Goal: Transaction & Acquisition: Purchase product/service

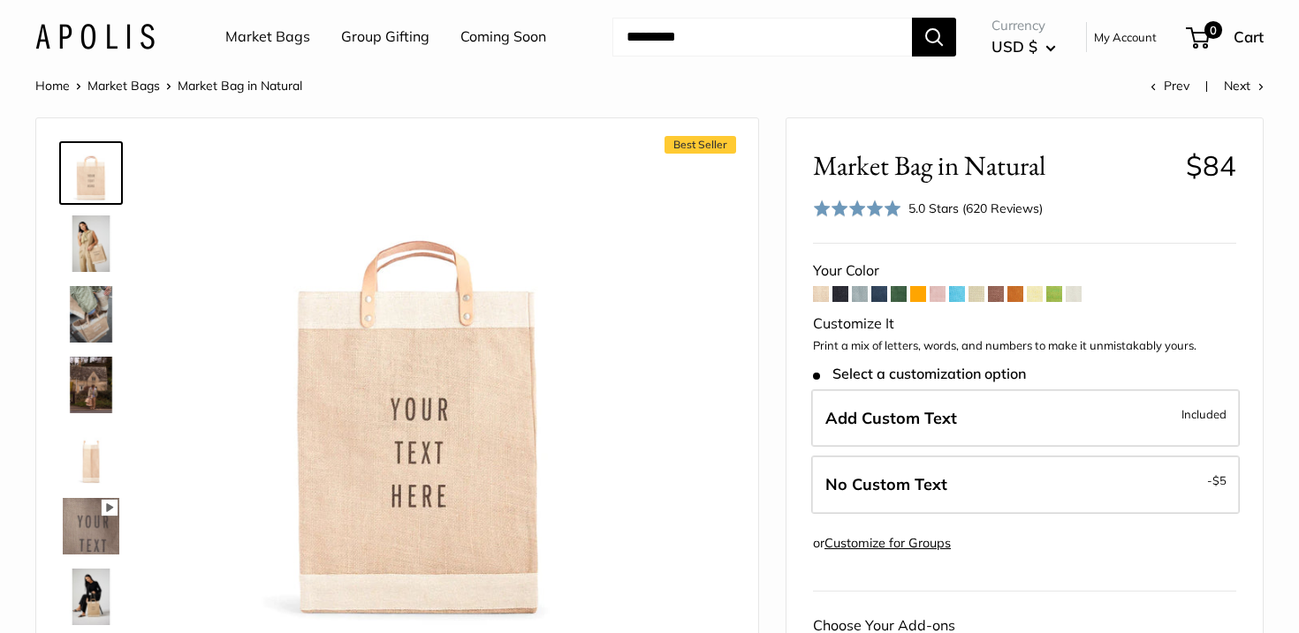
click at [95, 244] on img at bounding box center [91, 244] width 57 height 57
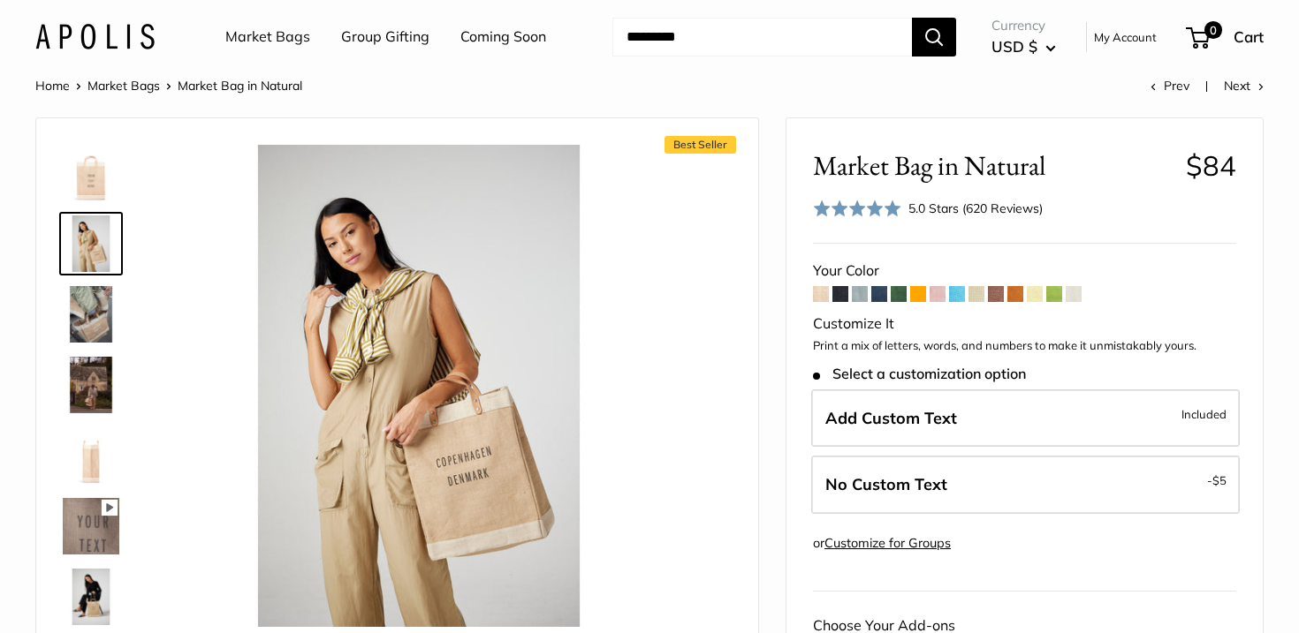
click at [102, 317] on img at bounding box center [91, 314] width 57 height 57
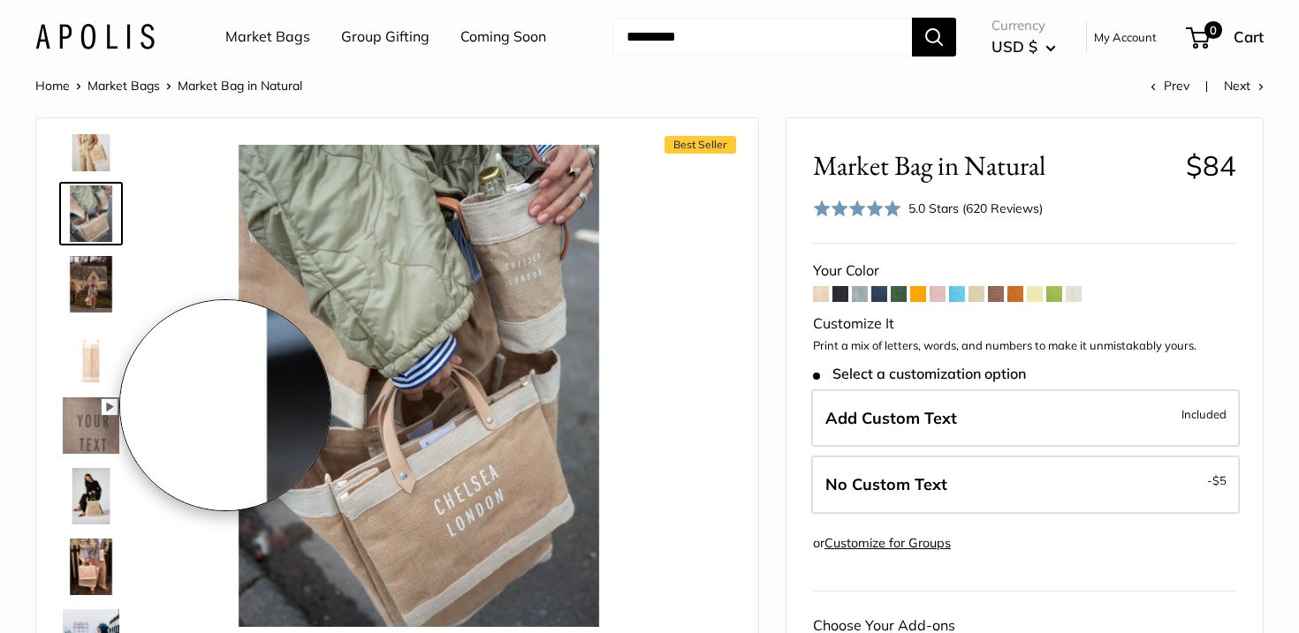
scroll to position [11, 0]
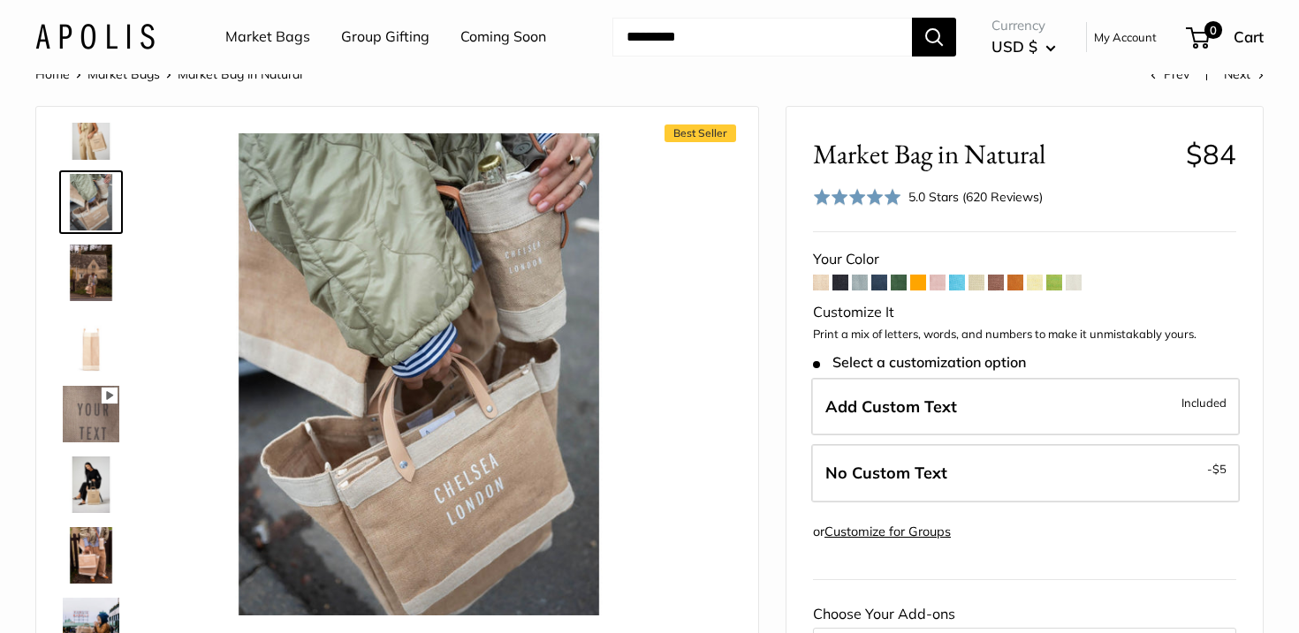
click at [83, 368] on img at bounding box center [91, 343] width 57 height 57
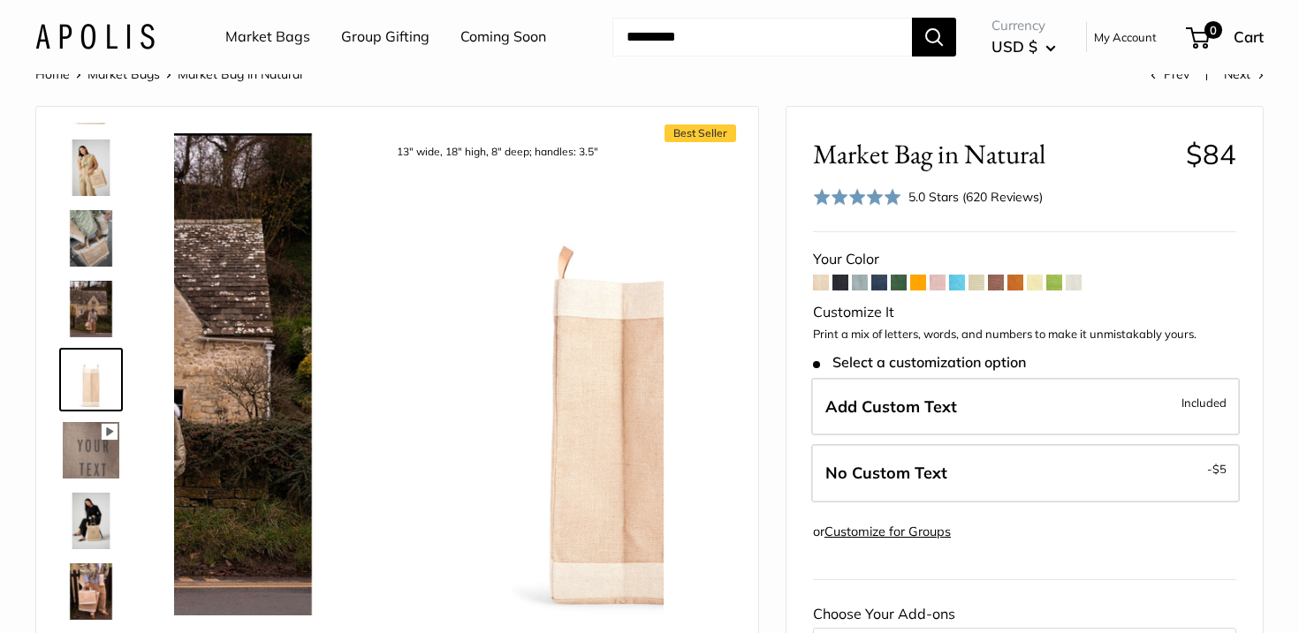
scroll to position [55, 0]
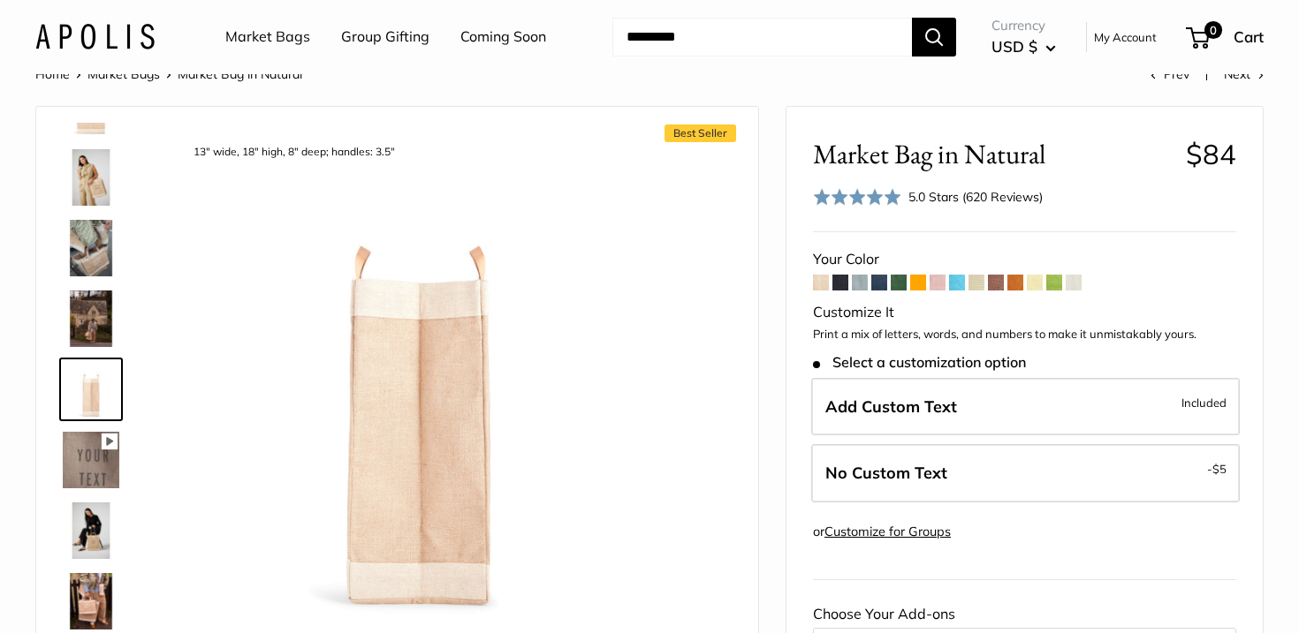
click at [94, 296] on img at bounding box center [91, 319] width 57 height 57
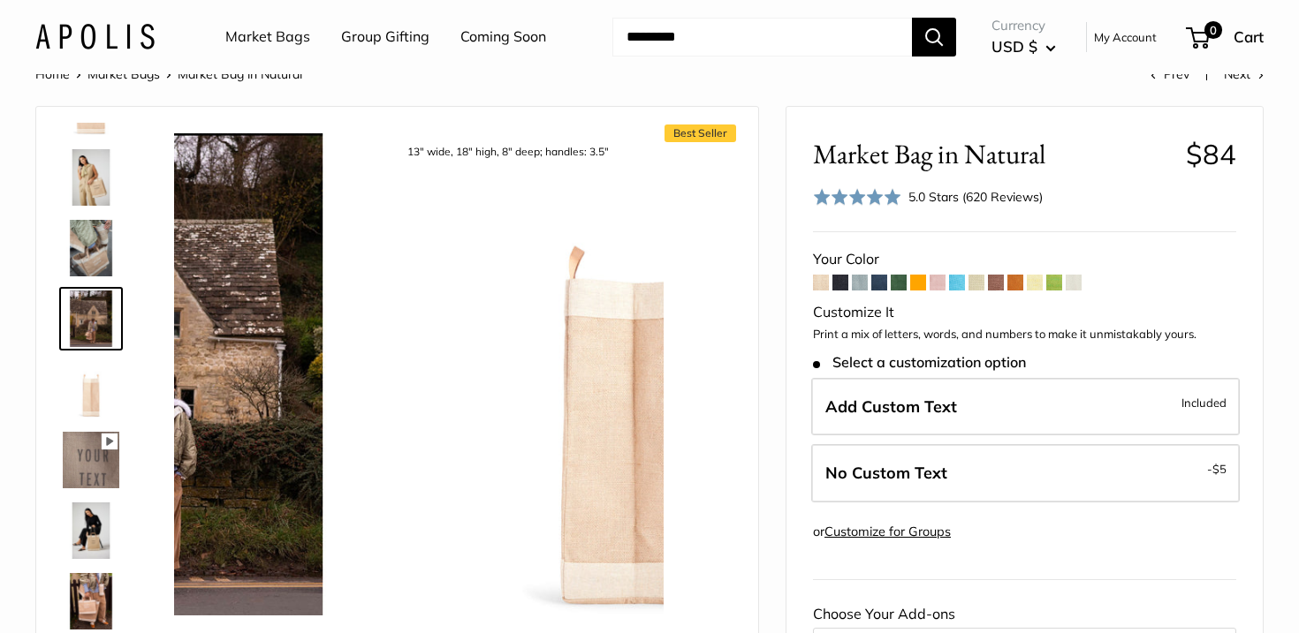
scroll to position [0, 0]
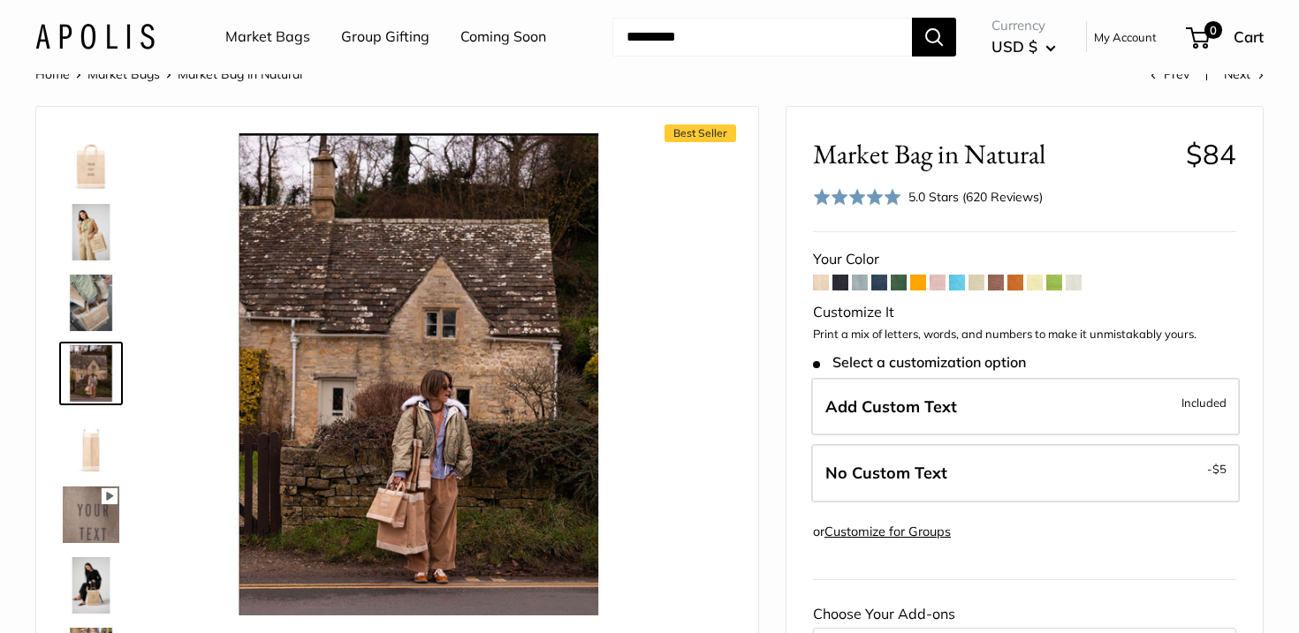
click at [91, 269] on div at bounding box center [98, 388] width 85 height 530
click at [87, 226] on img at bounding box center [91, 232] width 57 height 57
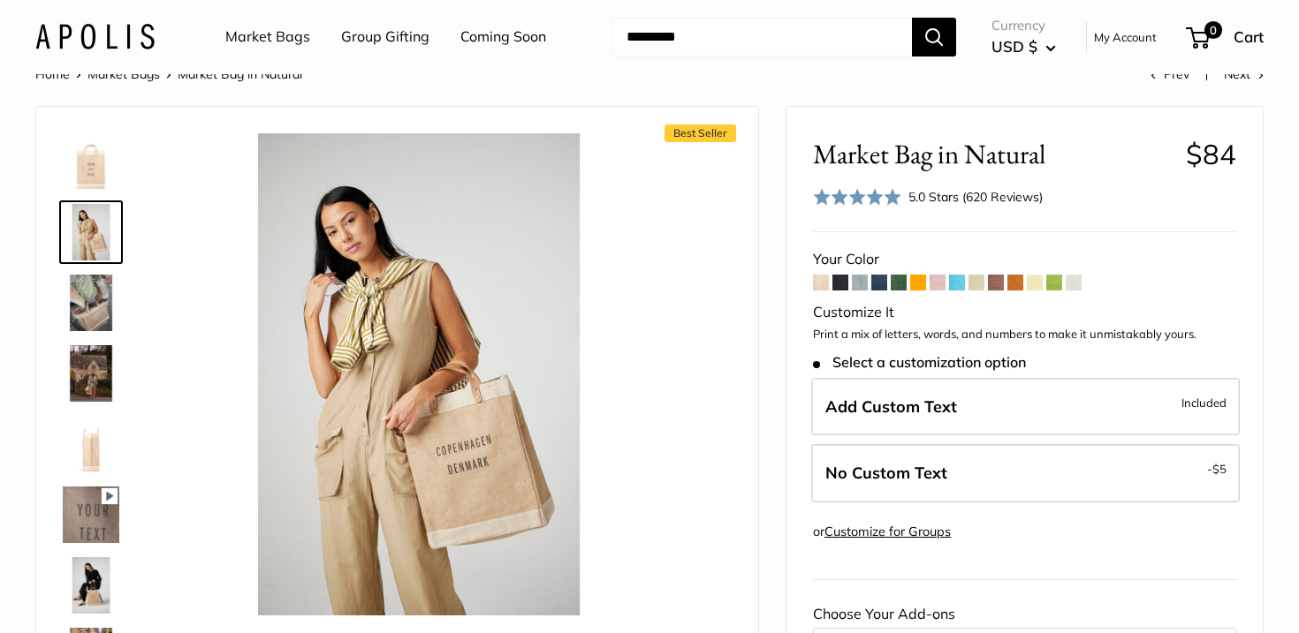
click at [89, 197] on div at bounding box center [98, 388] width 85 height 530
click at [89, 178] on img at bounding box center [91, 161] width 57 height 57
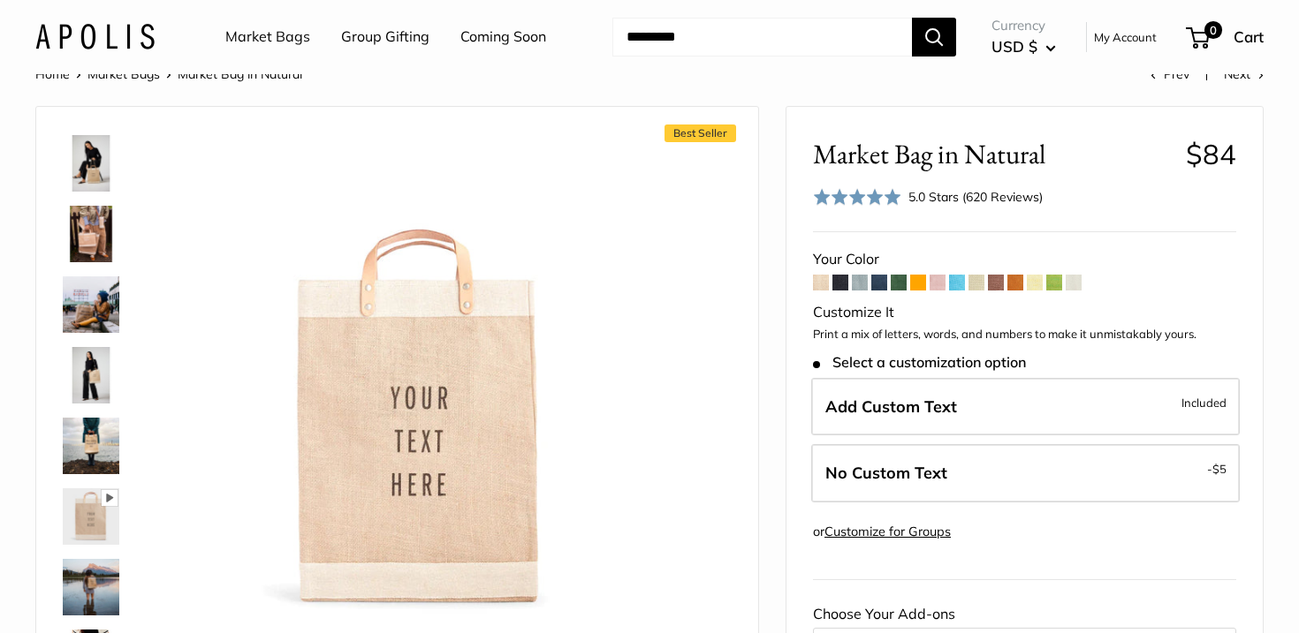
scroll to position [492, 0]
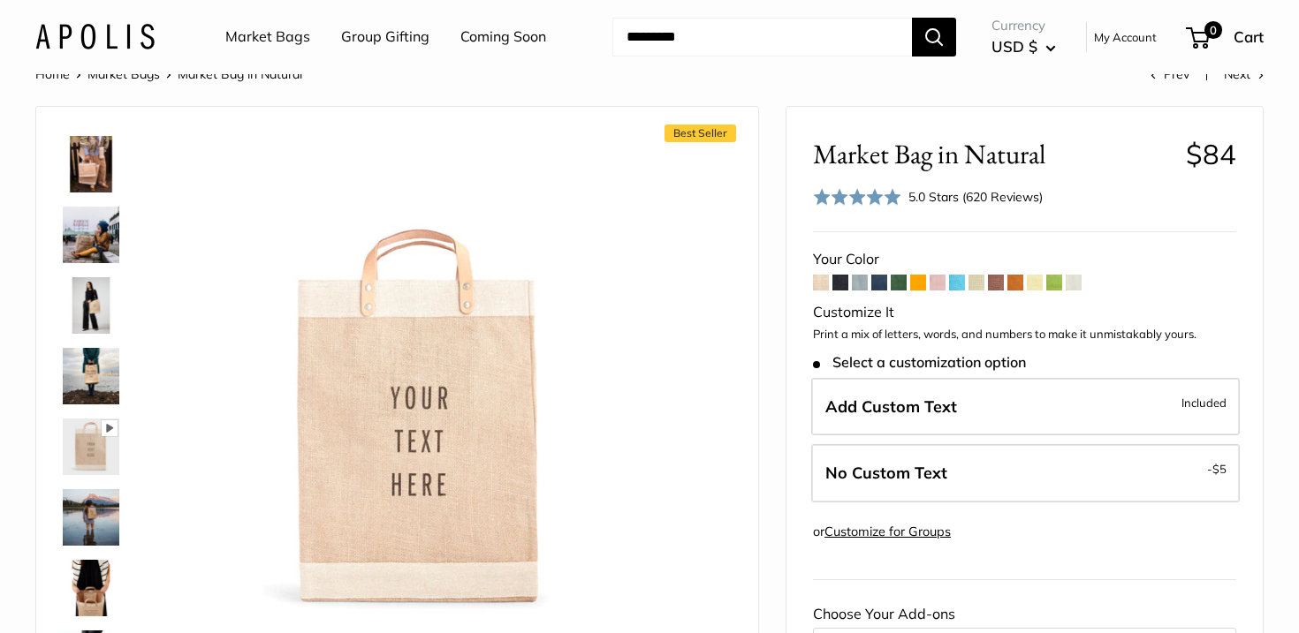
click at [88, 362] on img at bounding box center [91, 376] width 57 height 57
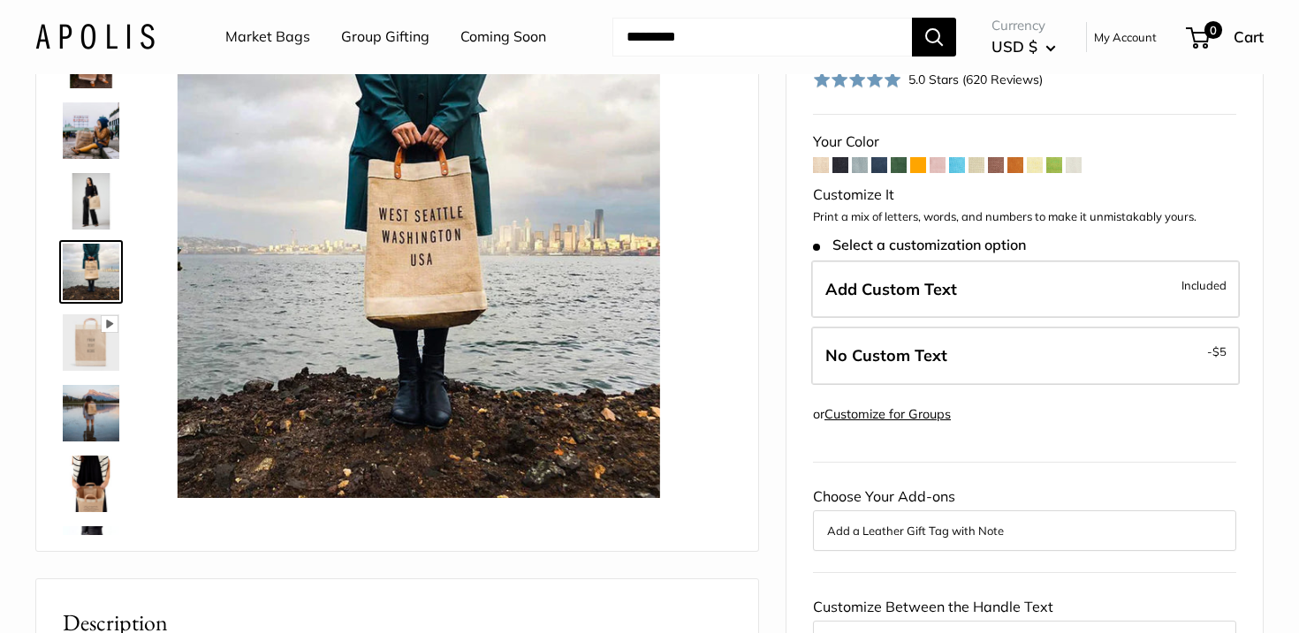
scroll to position [459, 0]
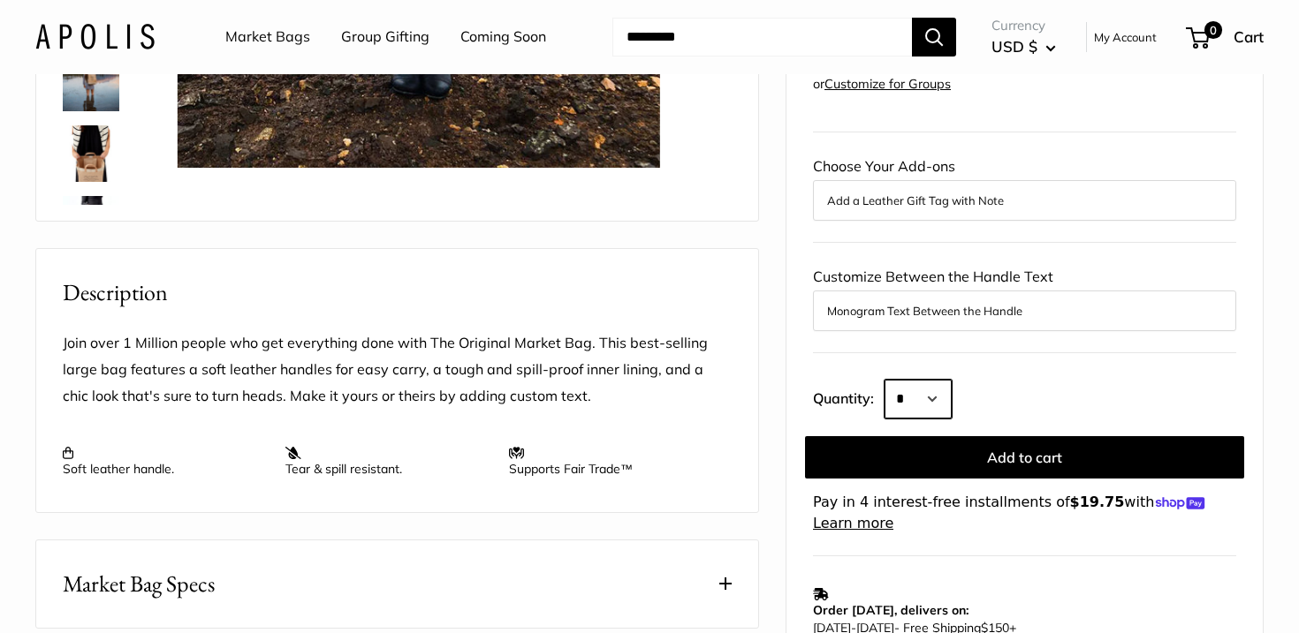
click at [938, 398] on select "* * * * * * * * * *** *** *** *** *** *** *** *** *** *** *** *** *** *** *** *…" at bounding box center [917, 399] width 67 height 39
select select "***"
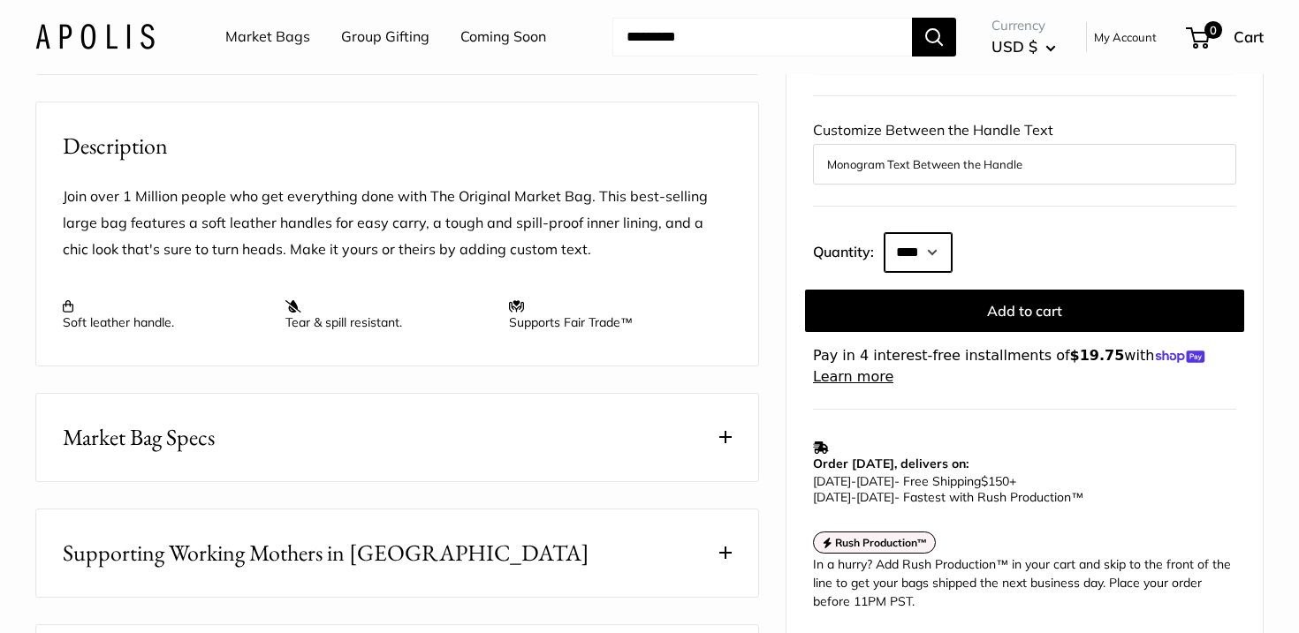
scroll to position [0, 0]
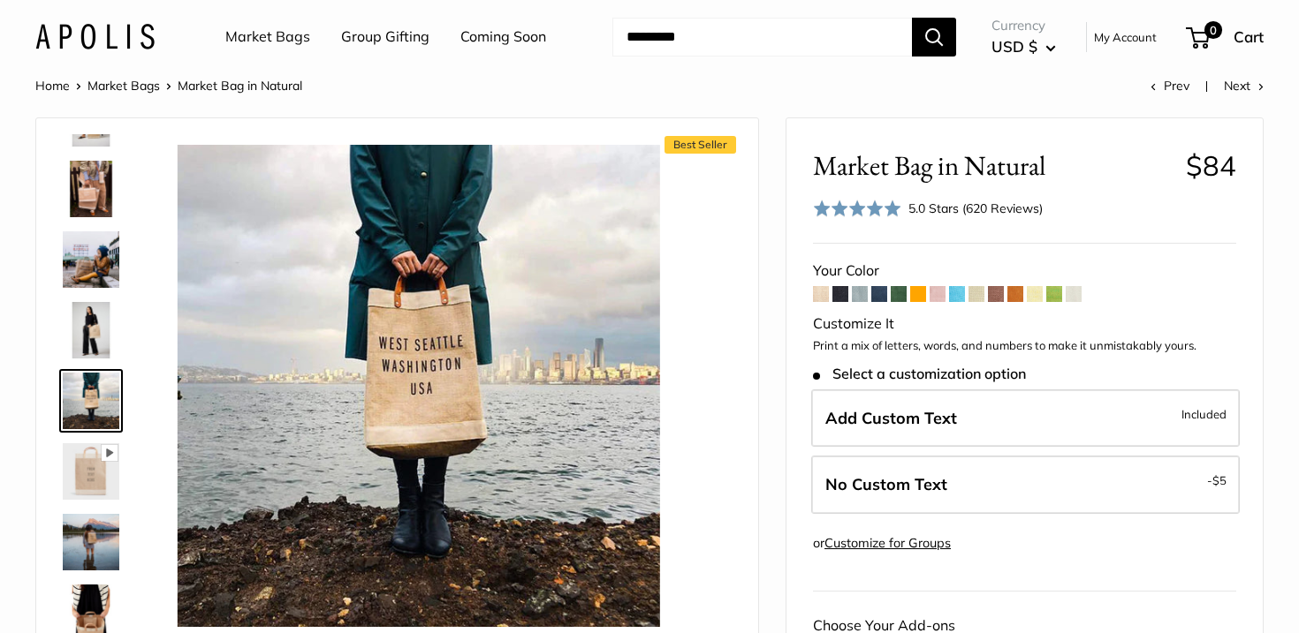
click at [95, 264] on img at bounding box center [91, 259] width 57 height 57
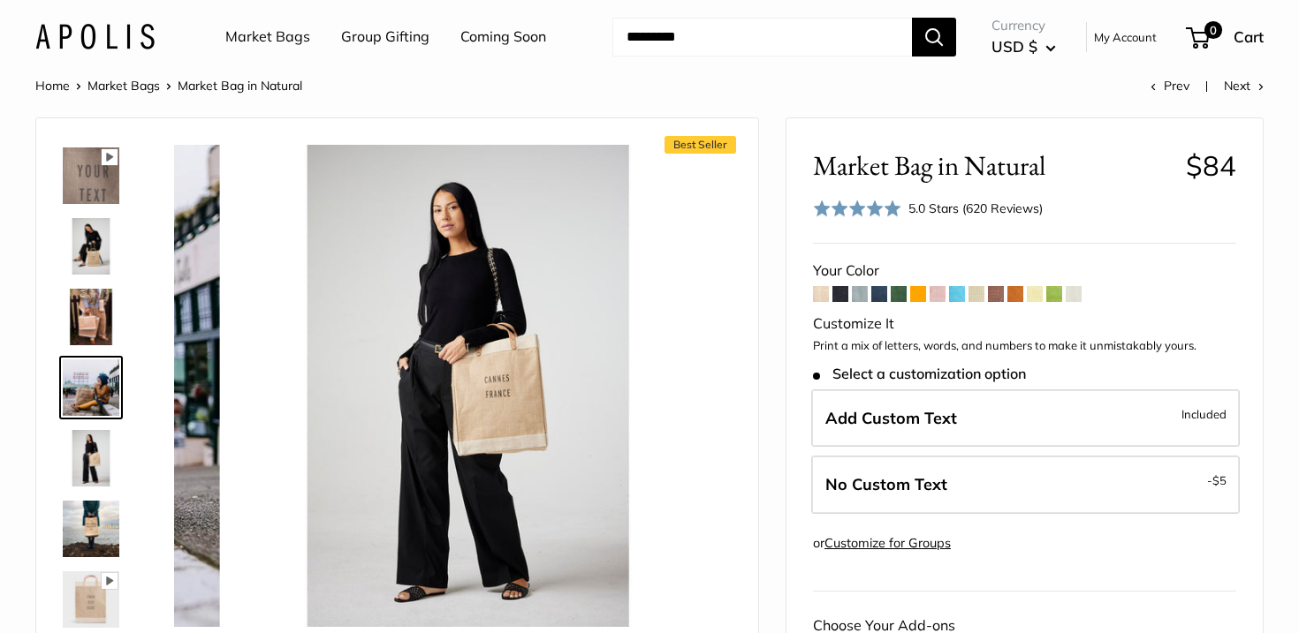
scroll to position [337, 0]
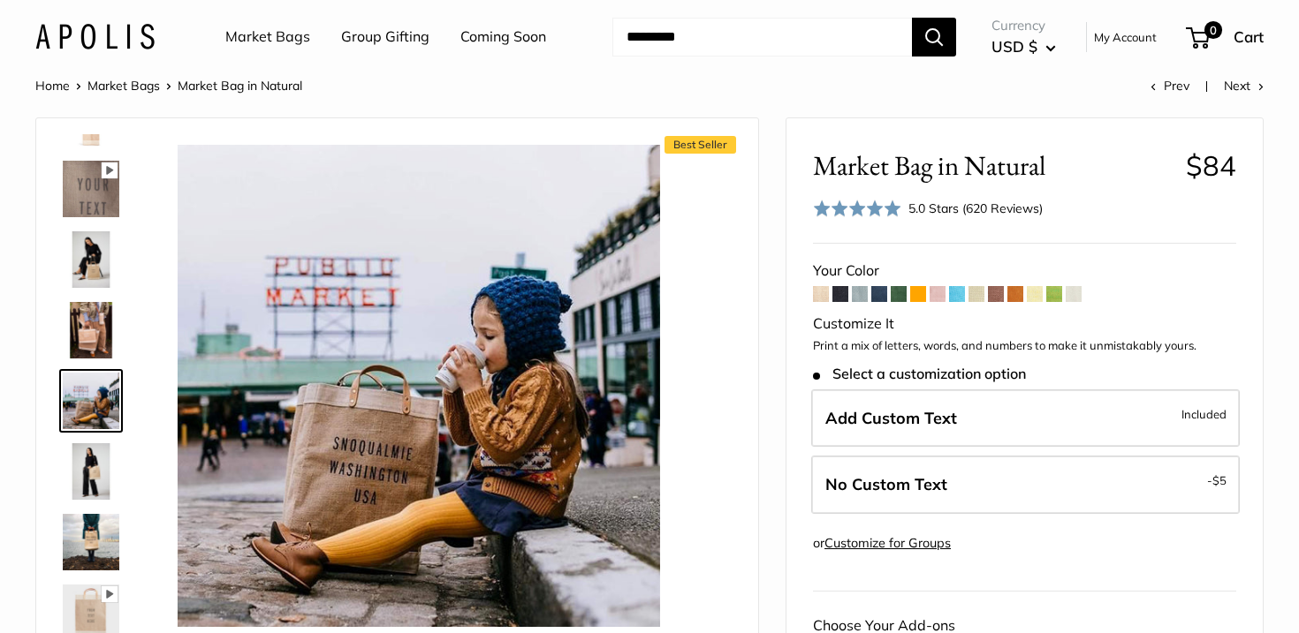
click at [87, 414] on img at bounding box center [91, 401] width 57 height 57
click at [89, 451] on img at bounding box center [91, 471] width 57 height 57
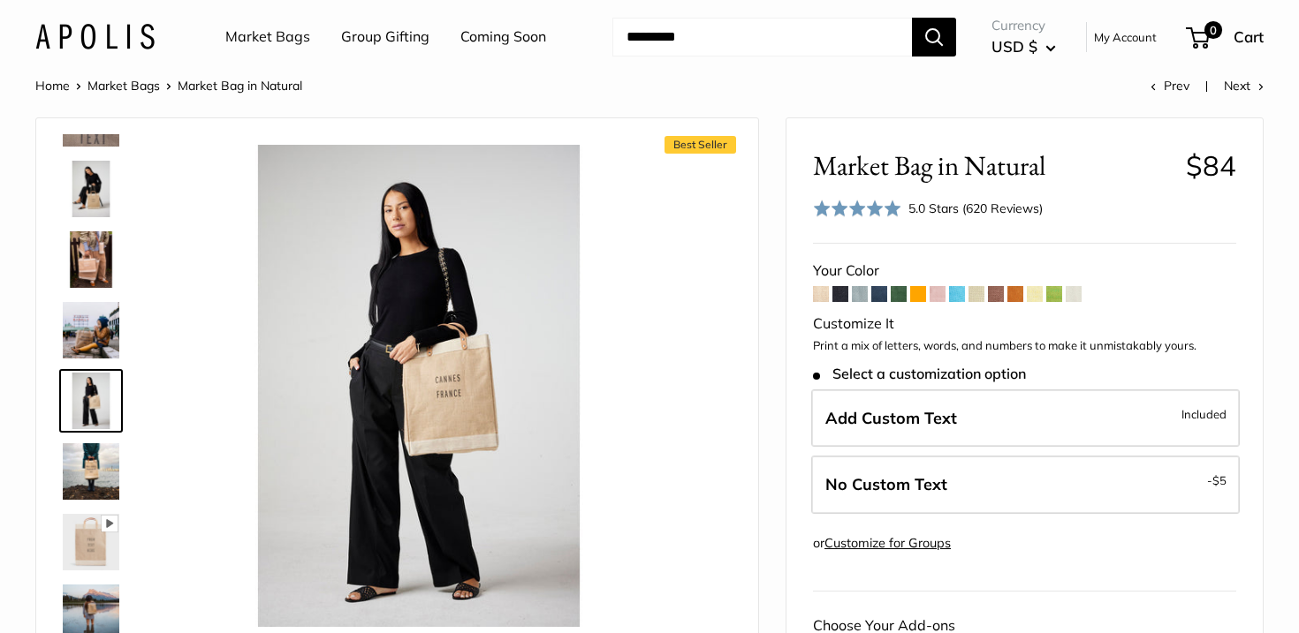
click at [88, 453] on img at bounding box center [91, 471] width 57 height 57
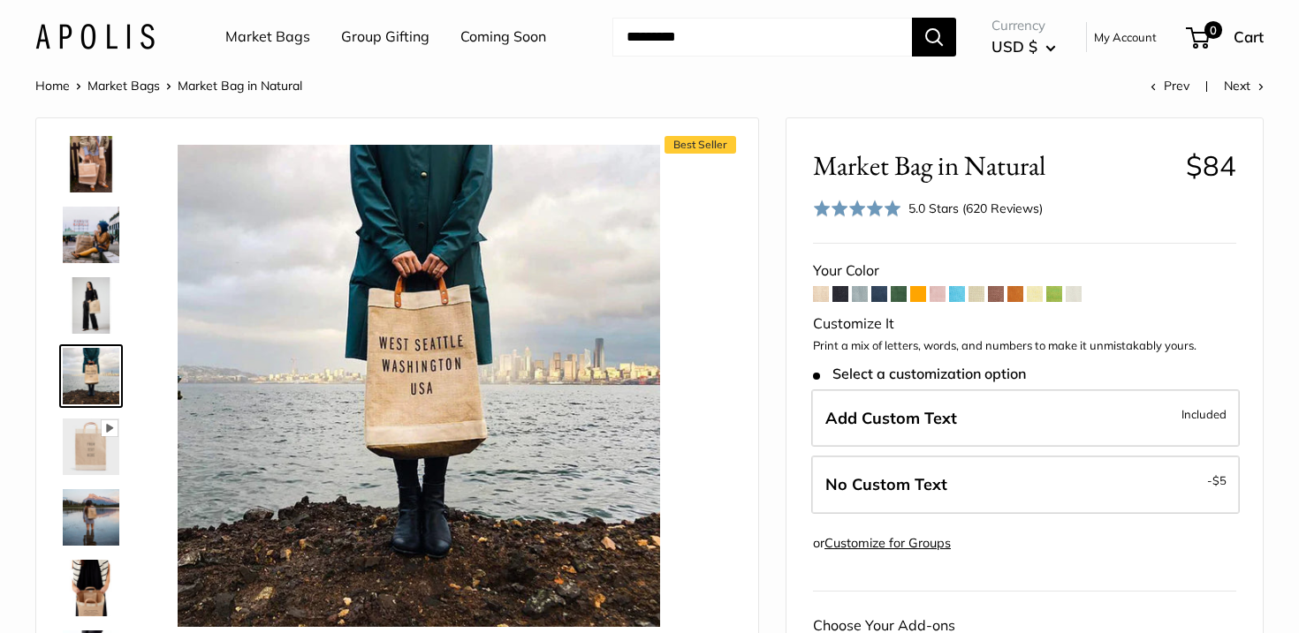
click at [90, 464] on img at bounding box center [91, 447] width 57 height 57
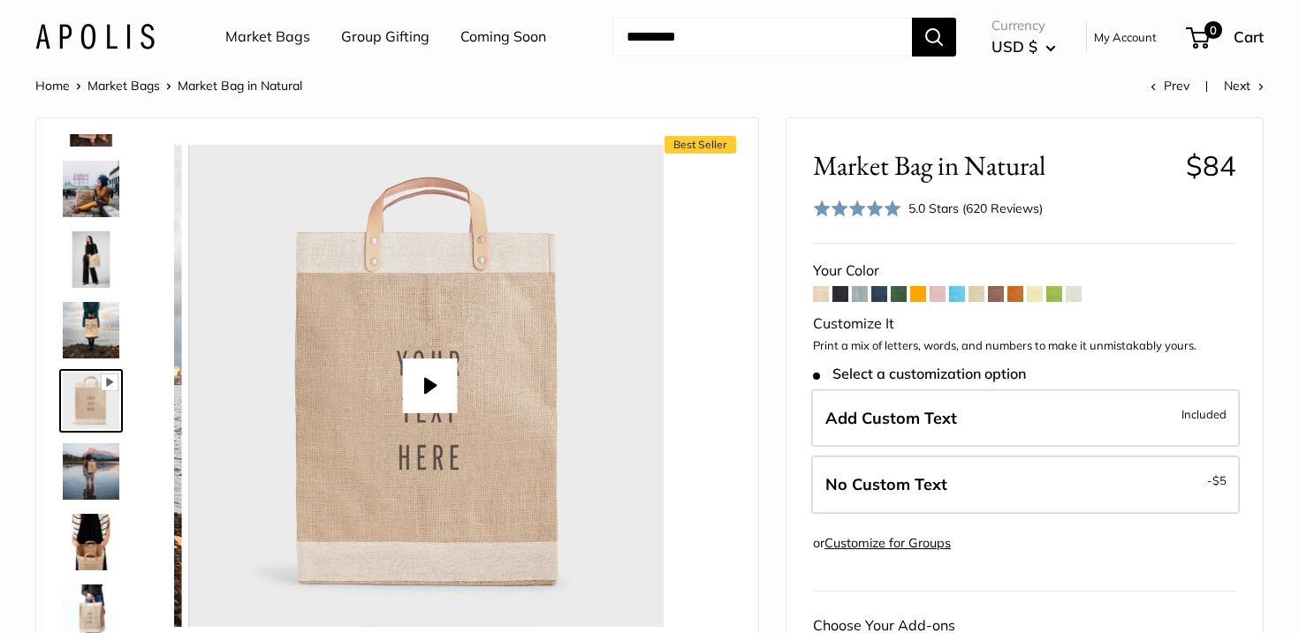
click at [91, 468] on img at bounding box center [91, 471] width 57 height 57
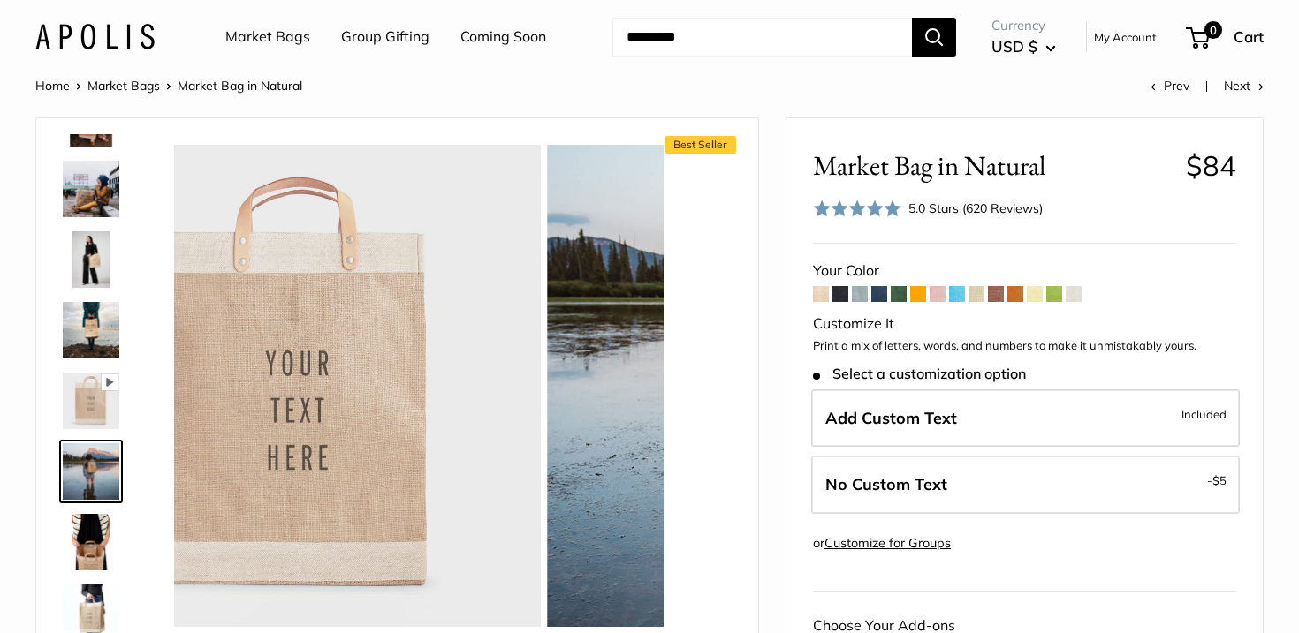
scroll to position [620, 0]
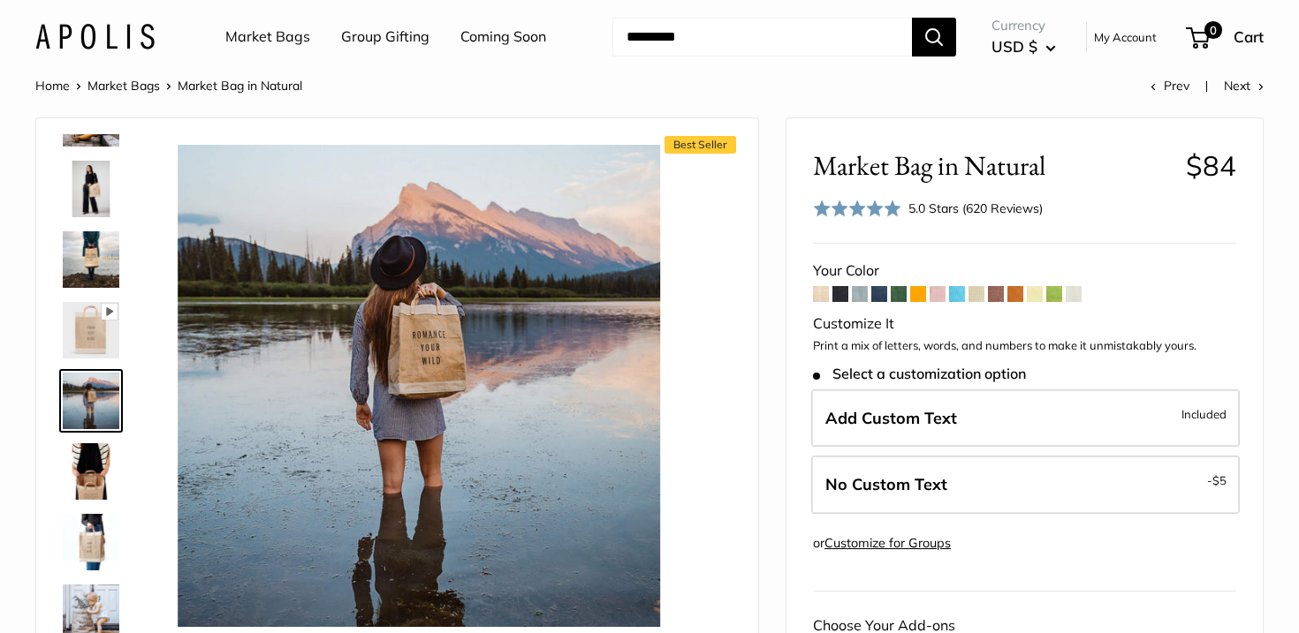
click at [91, 514] on img at bounding box center [91, 542] width 57 height 57
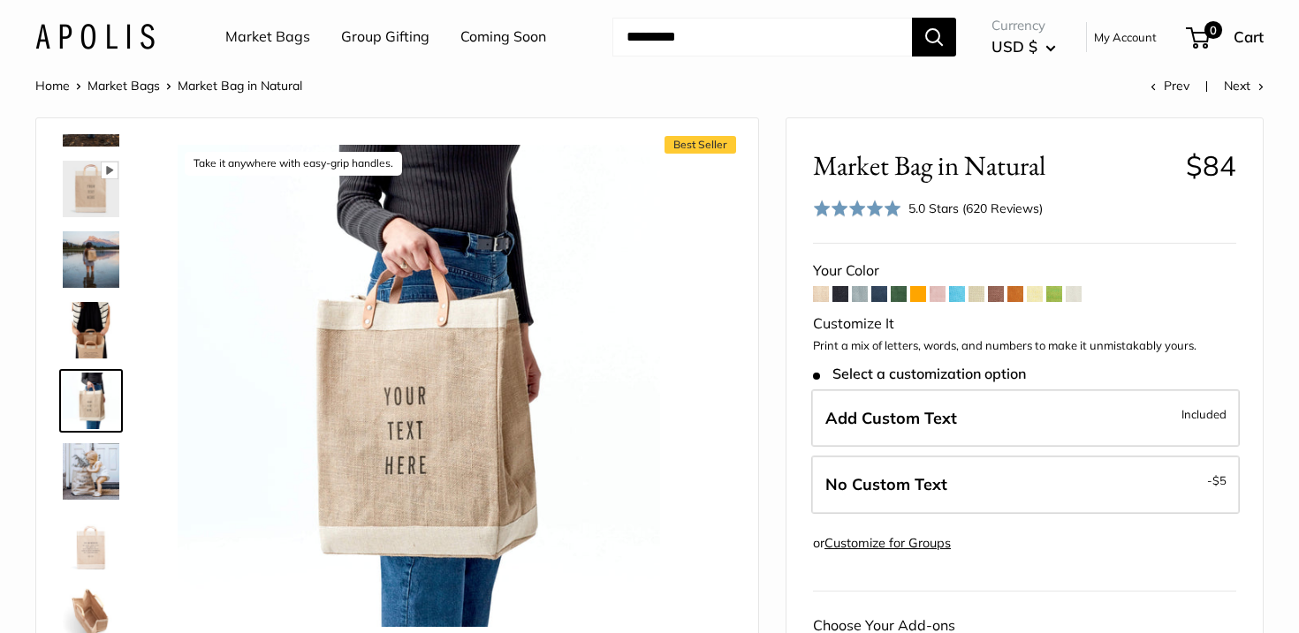
scroll to position [771, 0]
